Goal: Navigation & Orientation: Find specific page/section

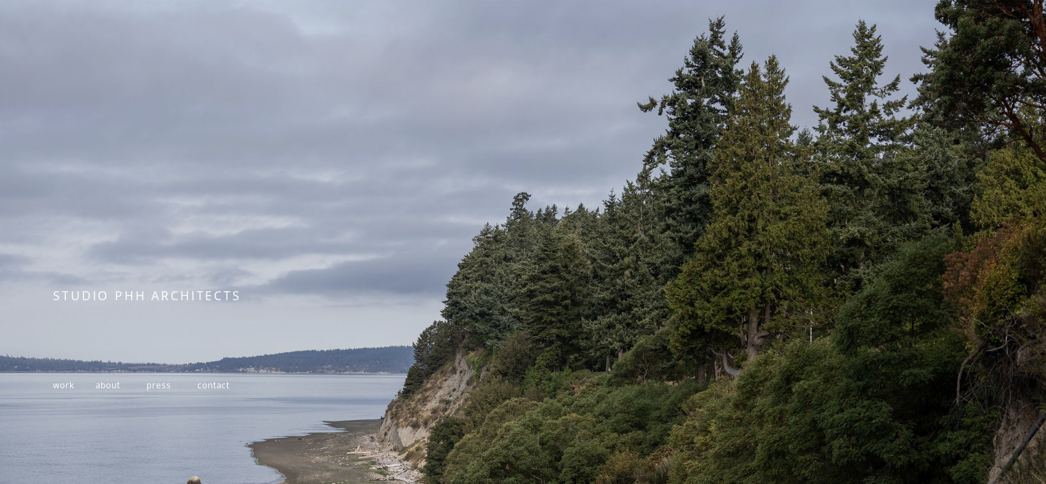
click at [118, 391] on span "about" at bounding box center [108, 385] width 25 height 12
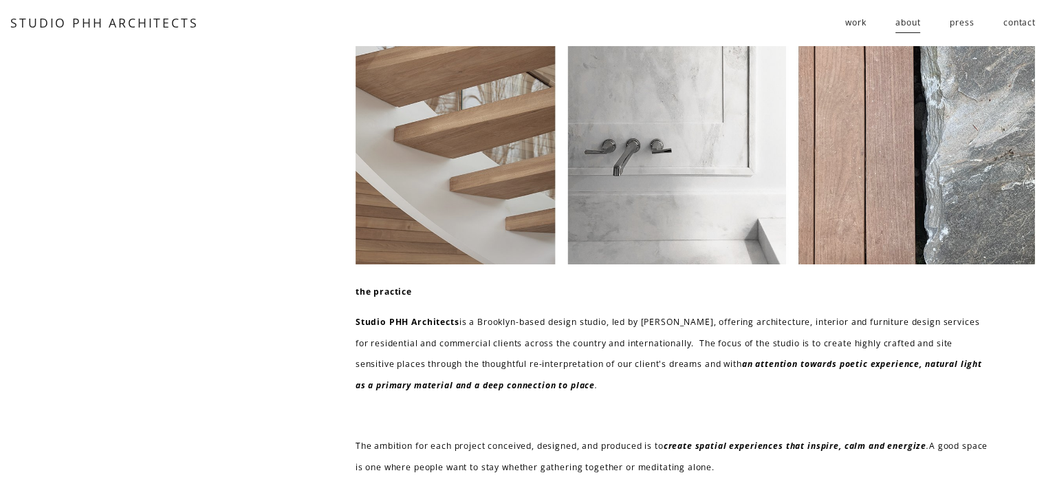
click at [851, 25] on span "work" at bounding box center [855, 22] width 21 height 21
click at [0, 0] on span "residential" at bounding box center [0, 0] width 0 height 0
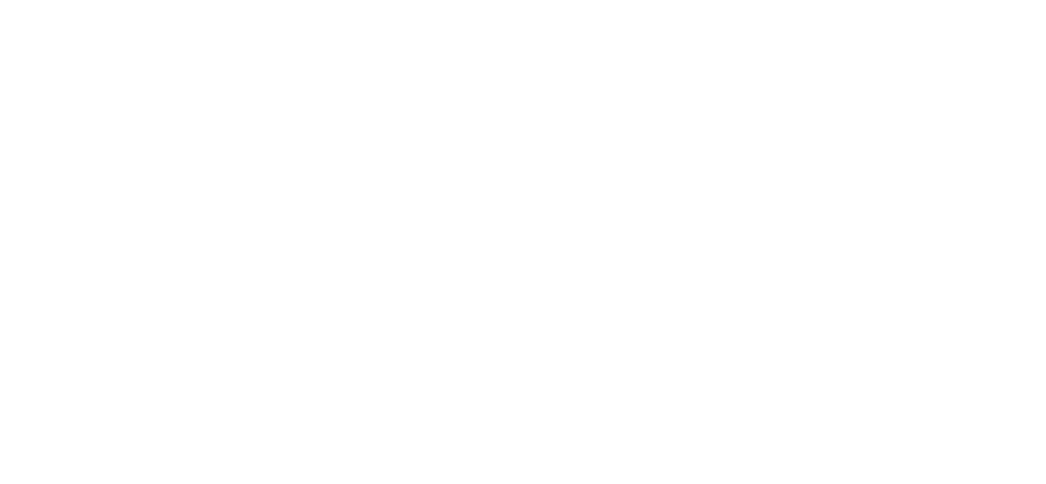
scroll to position [988, 0]
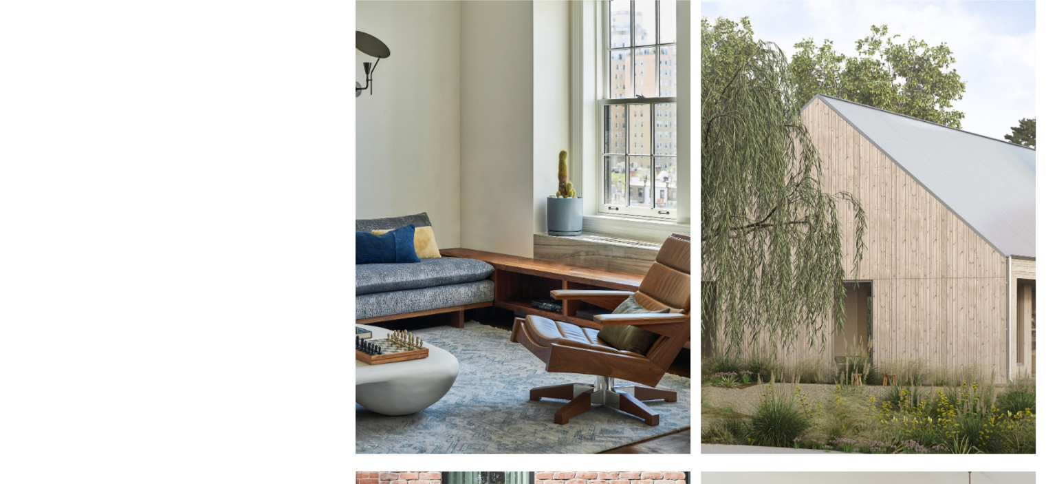
click at [576, 215] on div at bounding box center [523, 227] width 335 height 454
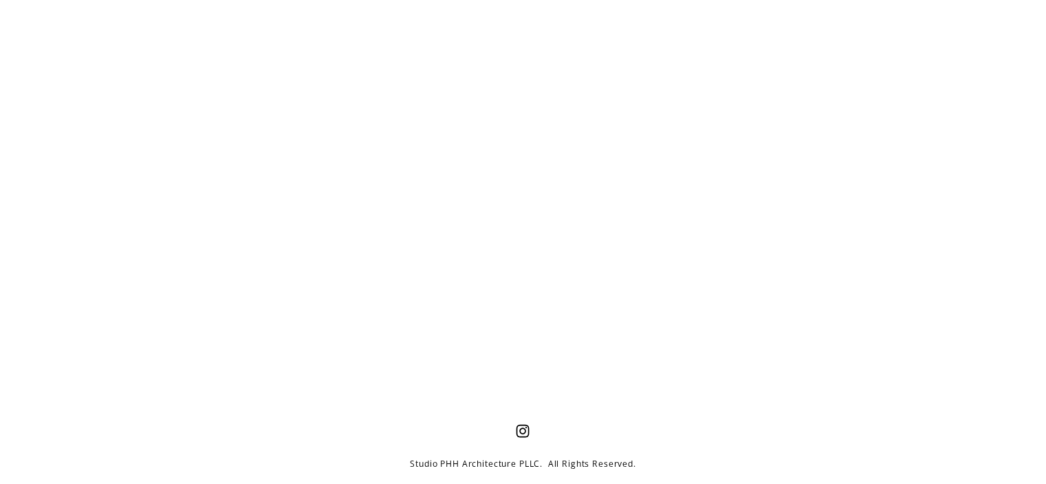
scroll to position [5318, 0]
